Goal: Information Seeking & Learning: Compare options

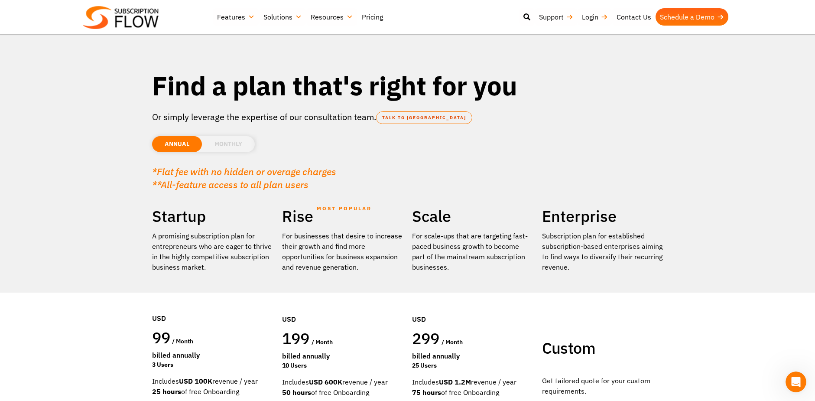
click at [237, 145] on li "MONTHLY" at bounding box center [228, 144] width 53 height 16
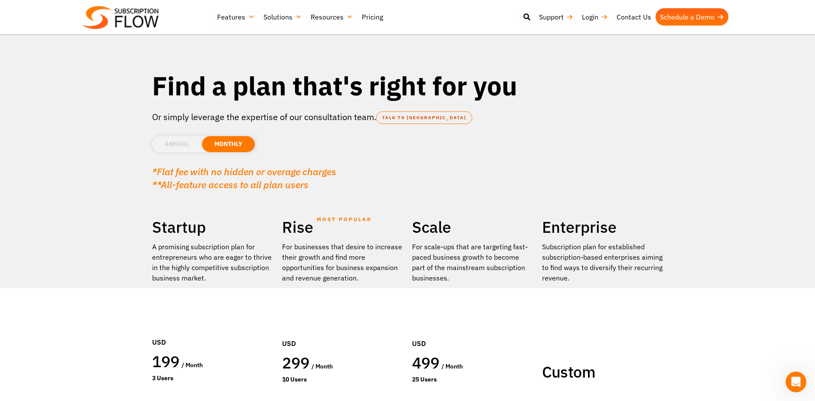
click at [188, 147] on li "ANNUAL" at bounding box center [177, 144] width 50 height 16
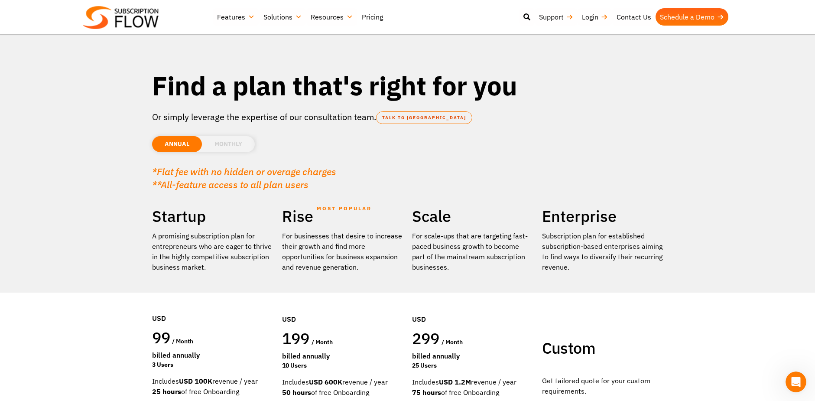
click at [243, 145] on li "MONTHLY" at bounding box center [228, 144] width 53 height 16
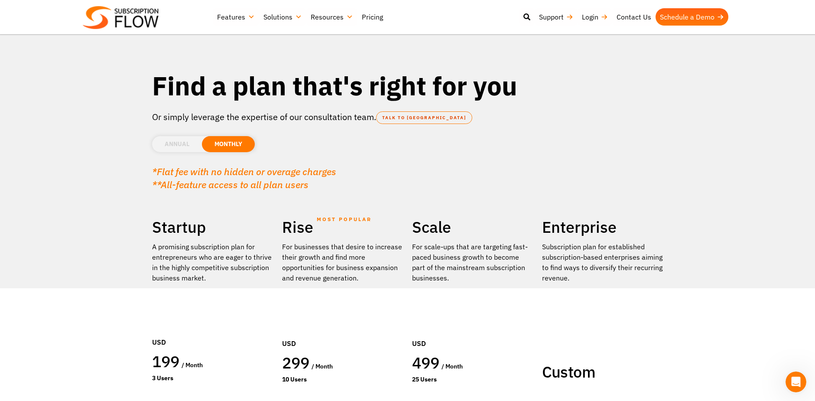
click at [165, 147] on li "ANNUAL" at bounding box center [177, 144] width 50 height 16
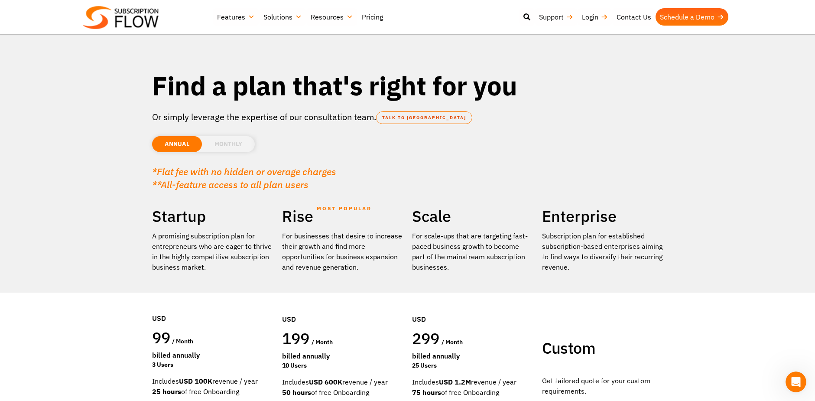
click at [230, 149] on li "MONTHLY" at bounding box center [228, 144] width 53 height 16
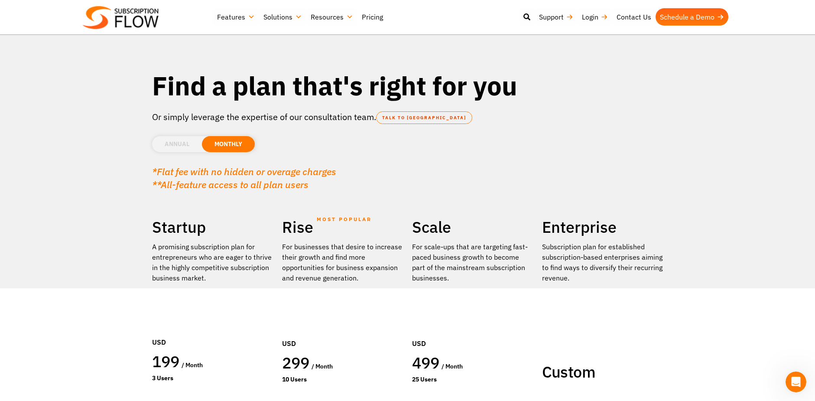
click at [181, 147] on li "ANNUAL" at bounding box center [177, 144] width 50 height 16
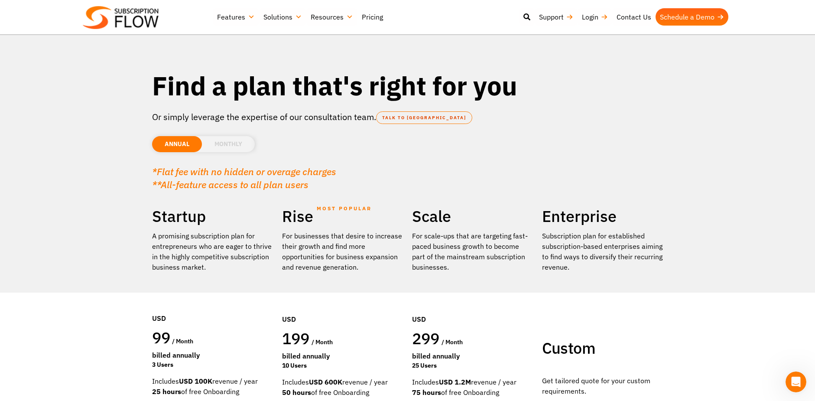
click at [228, 145] on li "MONTHLY" at bounding box center [228, 144] width 53 height 16
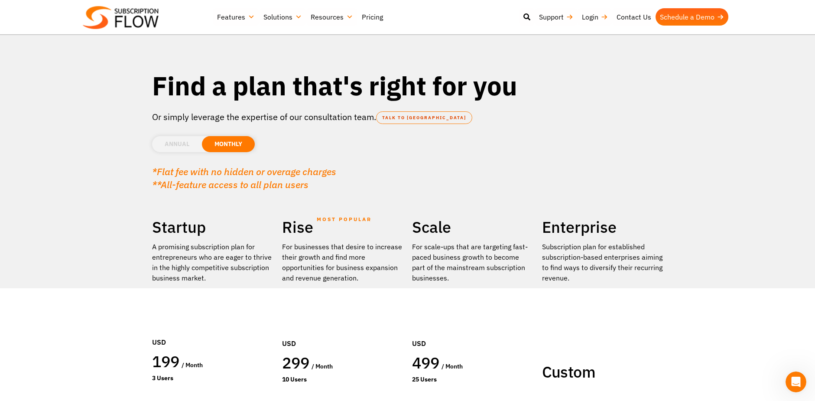
click at [180, 144] on li "ANNUAL" at bounding box center [177, 144] width 50 height 16
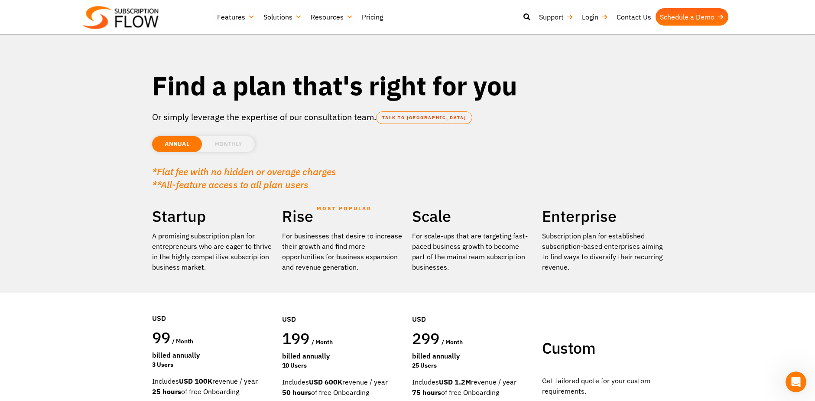
click at [226, 142] on li "MONTHLY" at bounding box center [228, 144] width 53 height 16
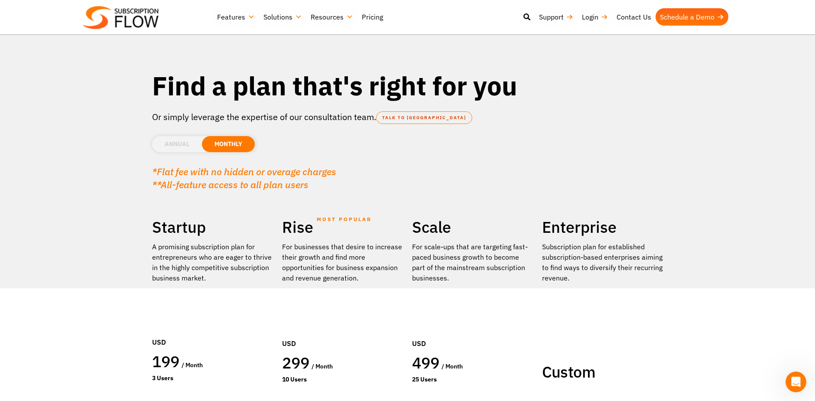
click at [179, 143] on li "ANNUAL" at bounding box center [177, 144] width 50 height 16
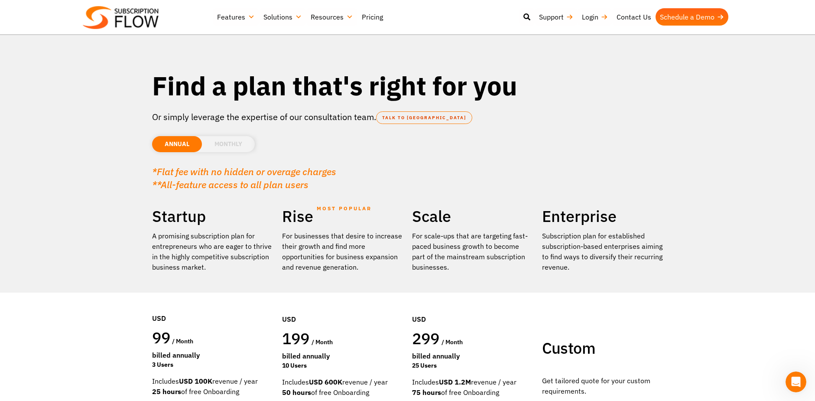
click at [236, 146] on li "MONTHLY" at bounding box center [228, 144] width 53 height 16
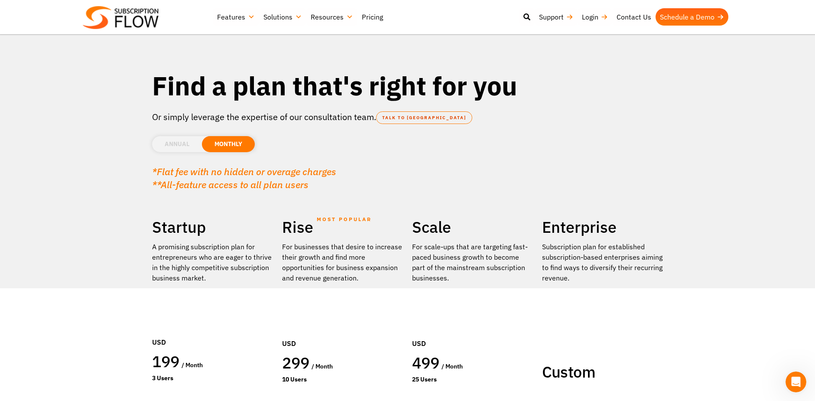
click at [182, 141] on li "ANNUAL" at bounding box center [177, 144] width 50 height 16
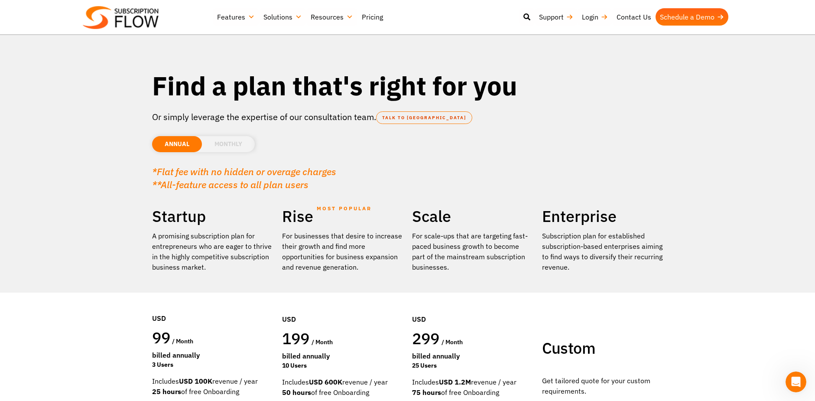
click at [234, 142] on li "MONTHLY" at bounding box center [228, 144] width 53 height 16
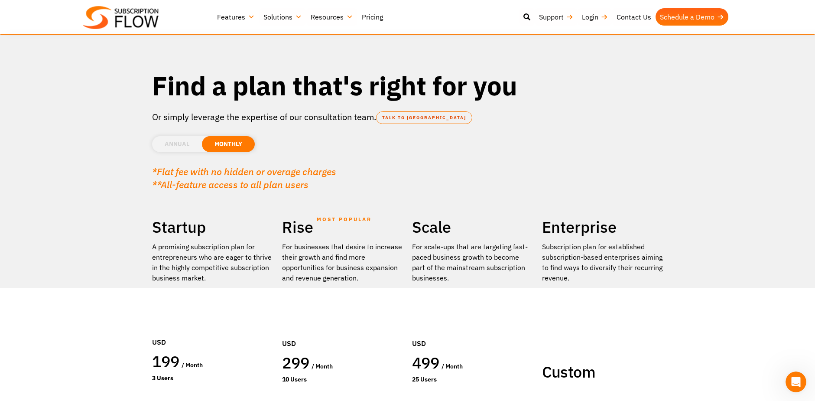
click at [373, 18] on link "Pricing" at bounding box center [372, 16] width 30 height 17
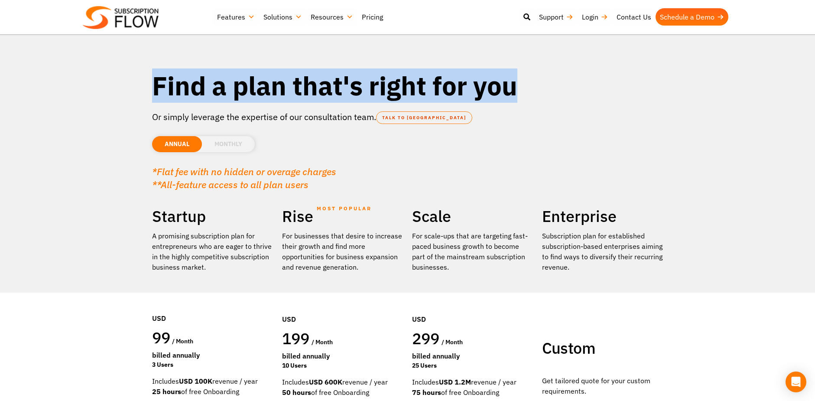
drag, startPoint x: 520, startPoint y: 93, endPoint x: 129, endPoint y: 78, distance: 391.9
click at [129, 78] on section "Find a plan that's right for you Or simply leverage the expertise of our consul…" at bounding box center [407, 239] width 815 height 479
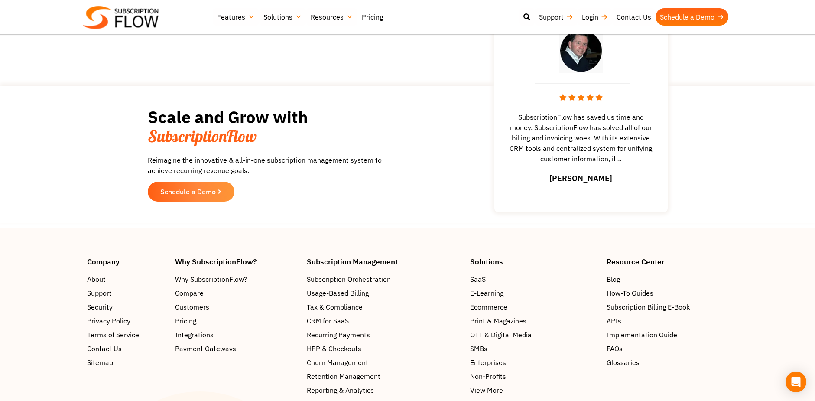
scroll to position [1330, 0]
